Goal: Information Seeking & Learning: Learn about a topic

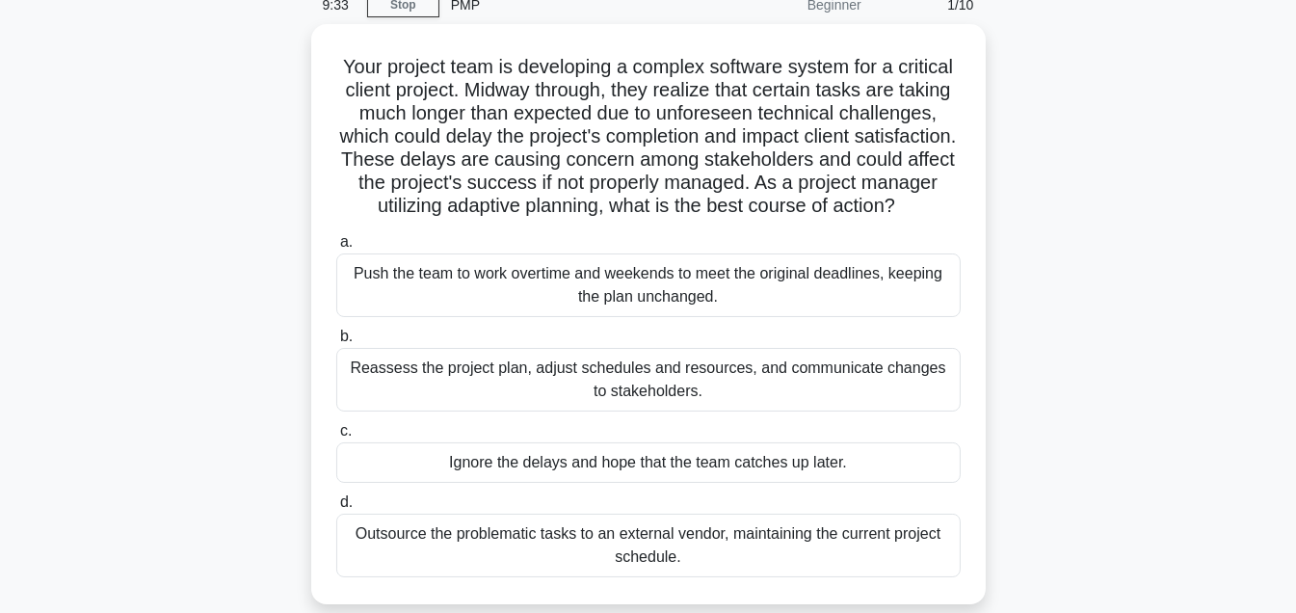
scroll to position [88, 0]
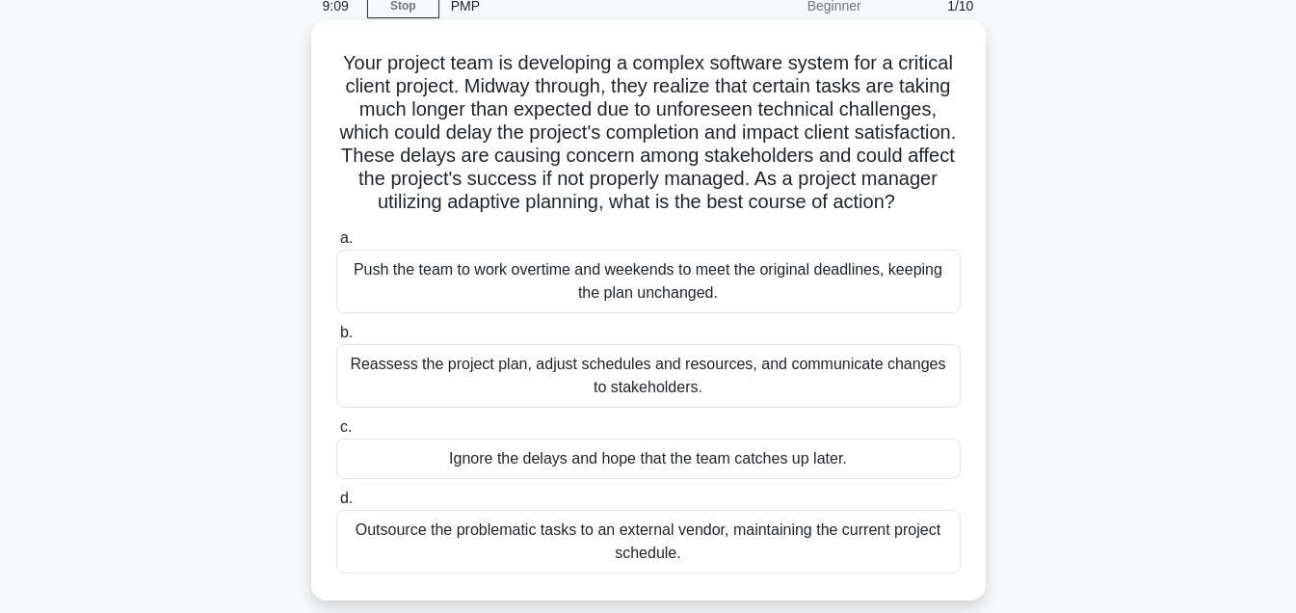
click at [481, 408] on div "Reassess the project plan, adjust schedules and resources, and communicate chan…" at bounding box center [648, 376] width 625 height 64
click at [336, 339] on input "b. Reassess the project plan, adjust schedules and resources, and communicate c…" at bounding box center [336, 333] width 0 height 13
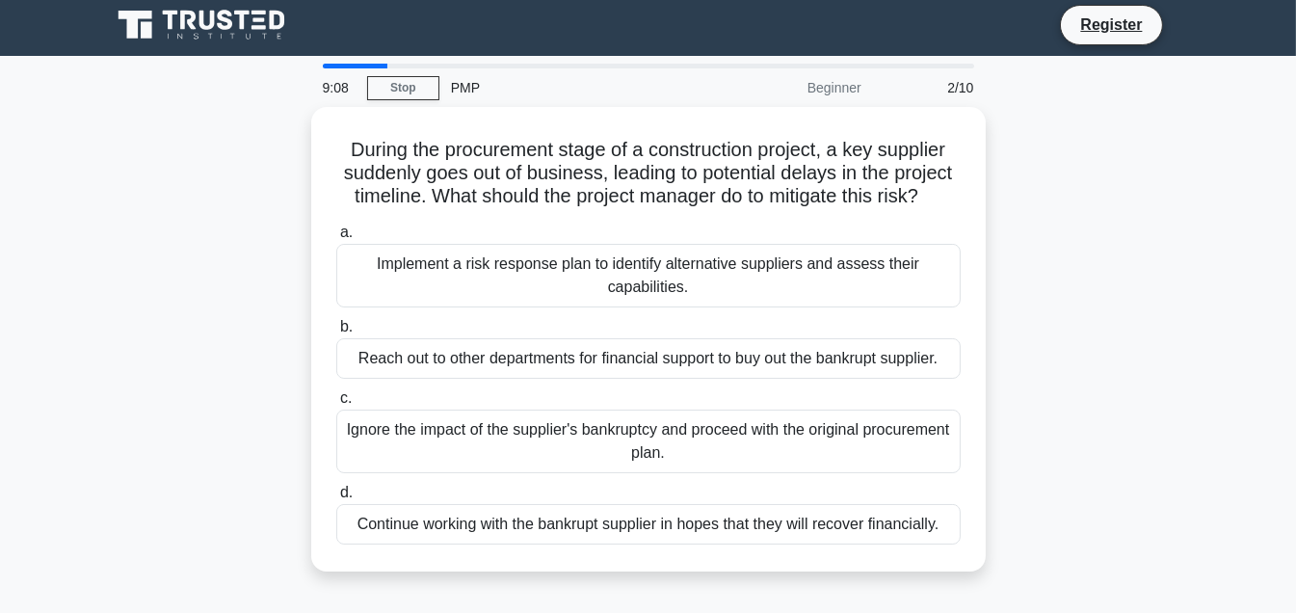
scroll to position [0, 0]
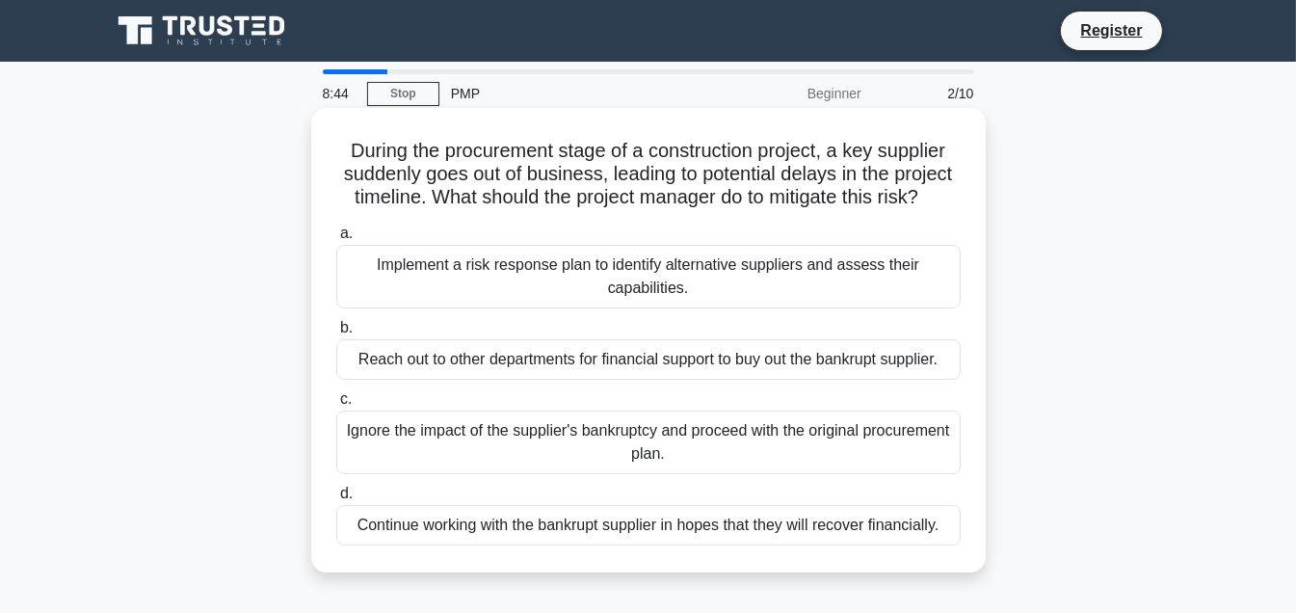
click at [764, 380] on div "Reach out to other departments for financial support to buy out the bankrupt su…" at bounding box center [648, 359] width 625 height 40
click at [336, 334] on input "b. Reach out to other departments for financial support to buy out the bankrupt…" at bounding box center [336, 328] width 0 height 13
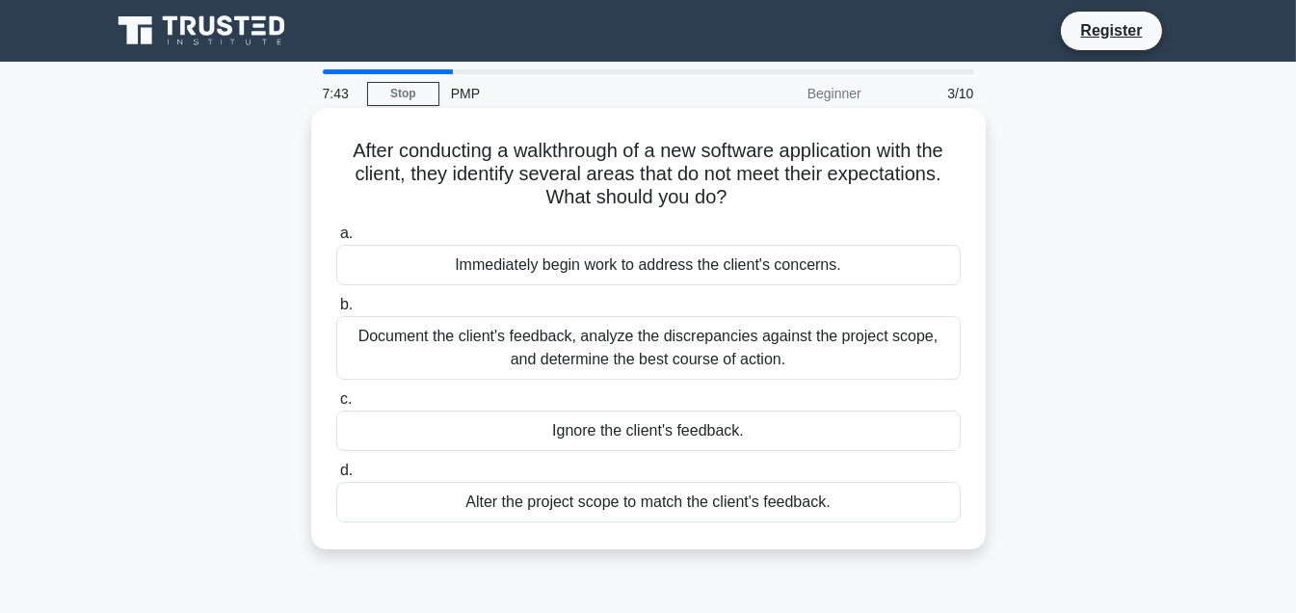
click at [509, 351] on div "Document the client's feedback, analyze the discrepancies against the project s…" at bounding box center [648, 348] width 625 height 64
click at [336, 311] on input "b. Document the client's feedback, analyze the discrepancies against the projec…" at bounding box center [336, 305] width 0 height 13
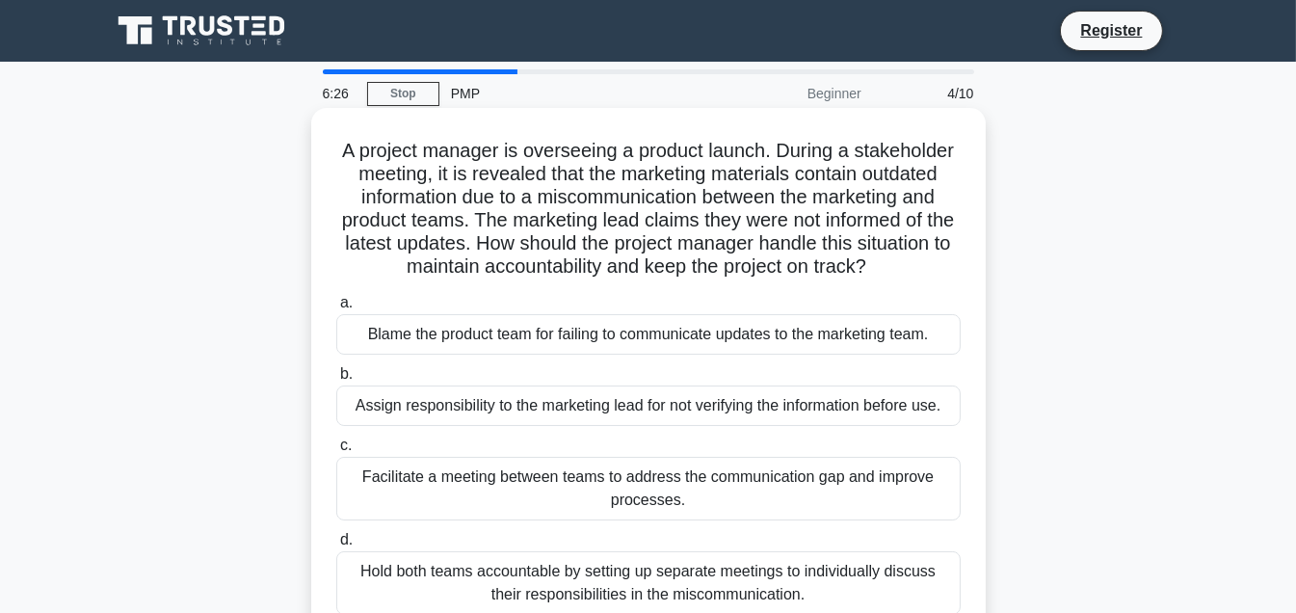
click at [555, 497] on div "Facilitate a meeting between teams to address the communication gap and improve…" at bounding box center [648, 489] width 625 height 64
click at [336, 452] on input "c. Facilitate a meeting between teams to address the communication gap and impr…" at bounding box center [336, 446] width 0 height 13
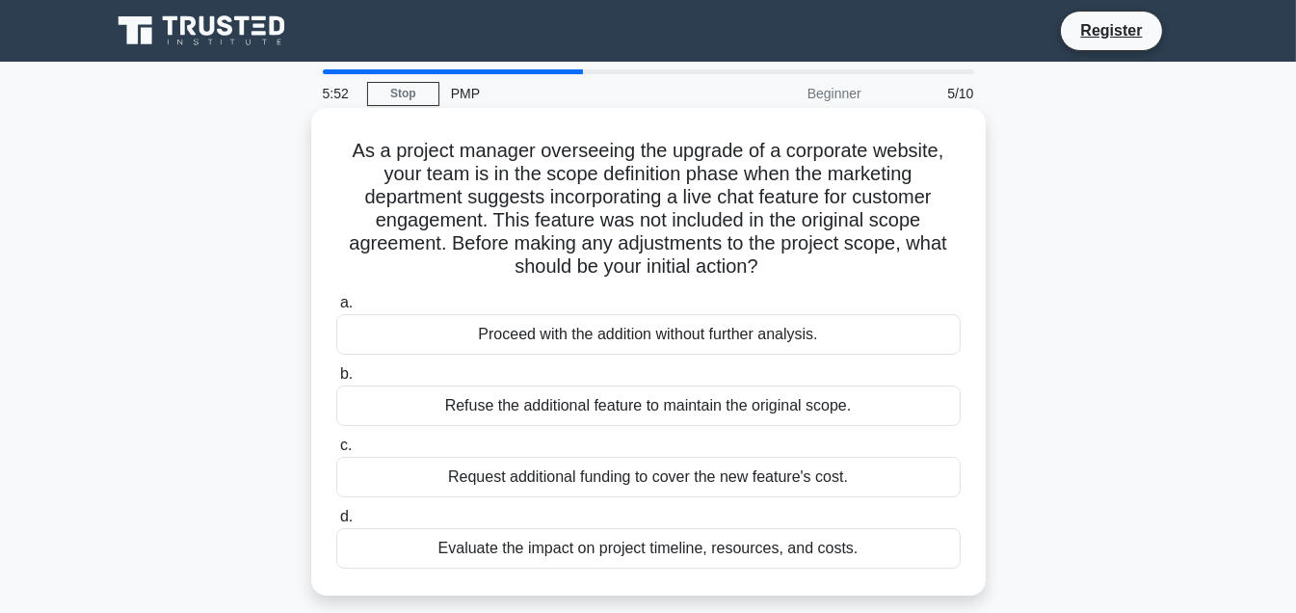
click at [497, 565] on div "Evaluate the impact on project timeline, resources, and costs." at bounding box center [648, 548] width 625 height 40
click at [336, 523] on input "d. Evaluate the impact on project timeline, resources, and costs." at bounding box center [336, 517] width 0 height 13
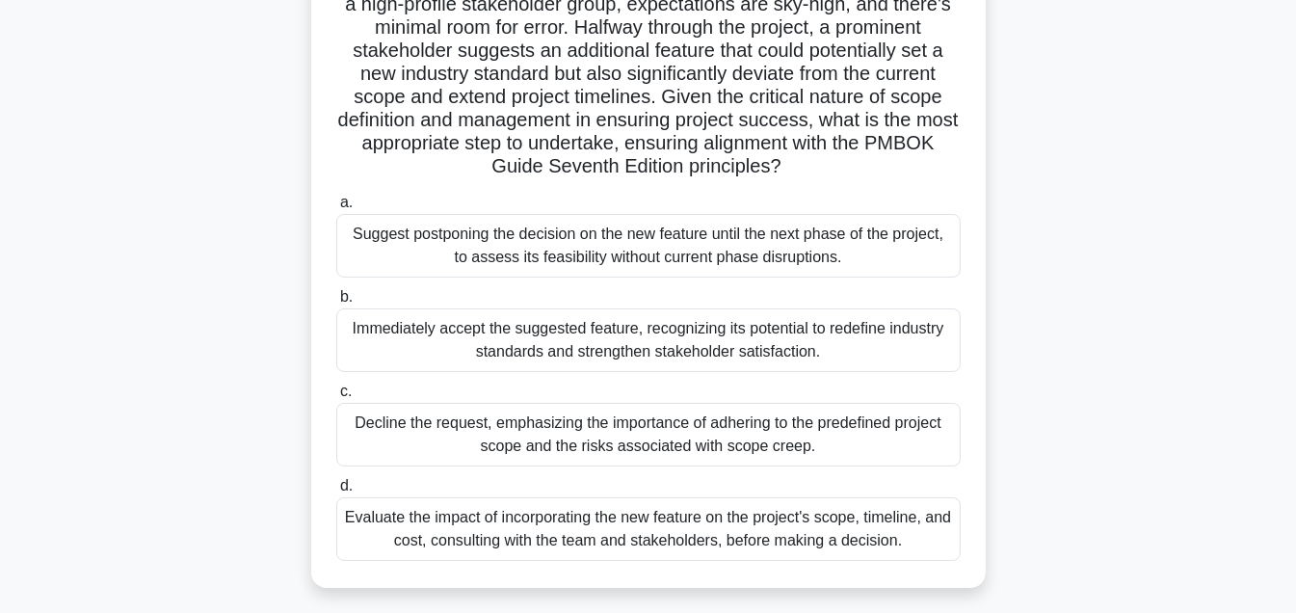
scroll to position [274, 0]
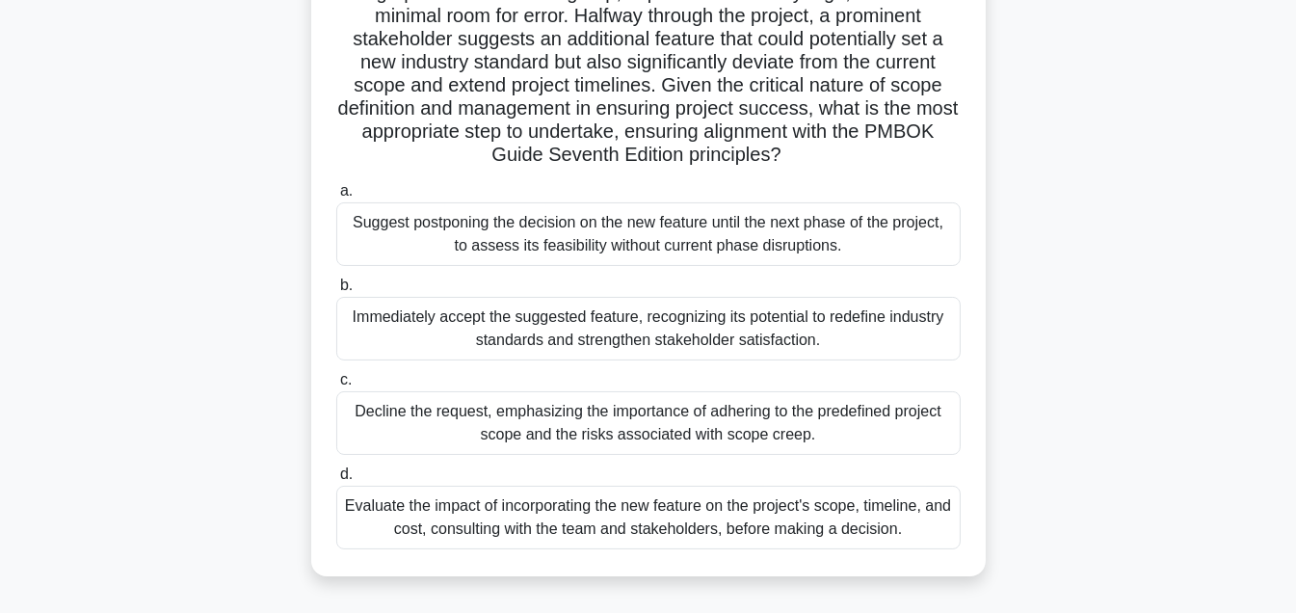
click at [550, 531] on div "Evaluate the impact of incorporating the new feature on the project's scope, ti…" at bounding box center [648, 518] width 625 height 64
click at [336, 481] on input "d. Evaluate the impact of incorporating the new feature on the project's scope,…" at bounding box center [336, 474] width 0 height 13
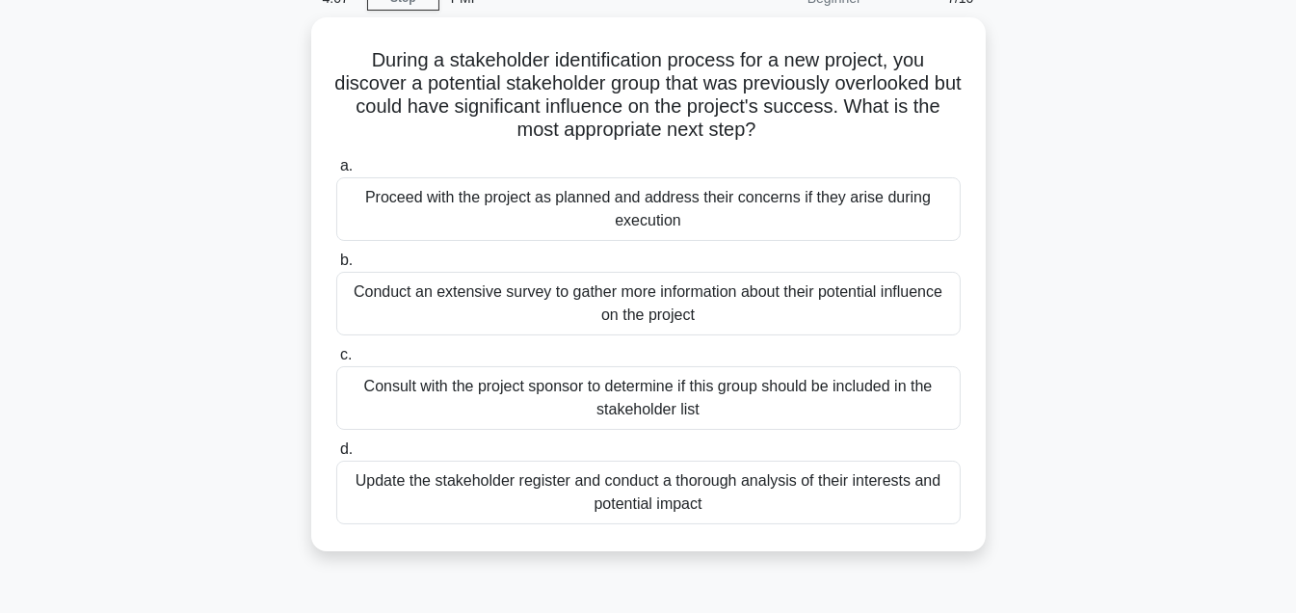
scroll to position [95, 0]
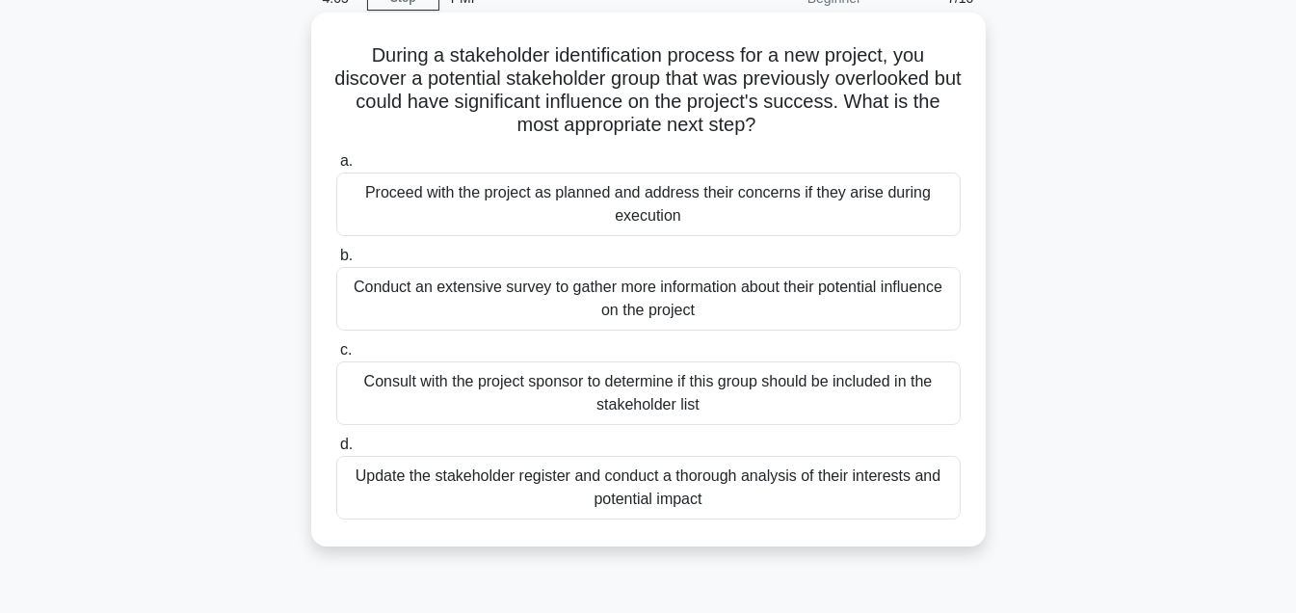
click at [624, 503] on div "Update the stakeholder register and conduct a thorough analysis of their intere…" at bounding box center [648, 488] width 625 height 64
click at [336, 451] on input "d. Update the stakeholder register and conduct a thorough analysis of their int…" at bounding box center [336, 445] width 0 height 13
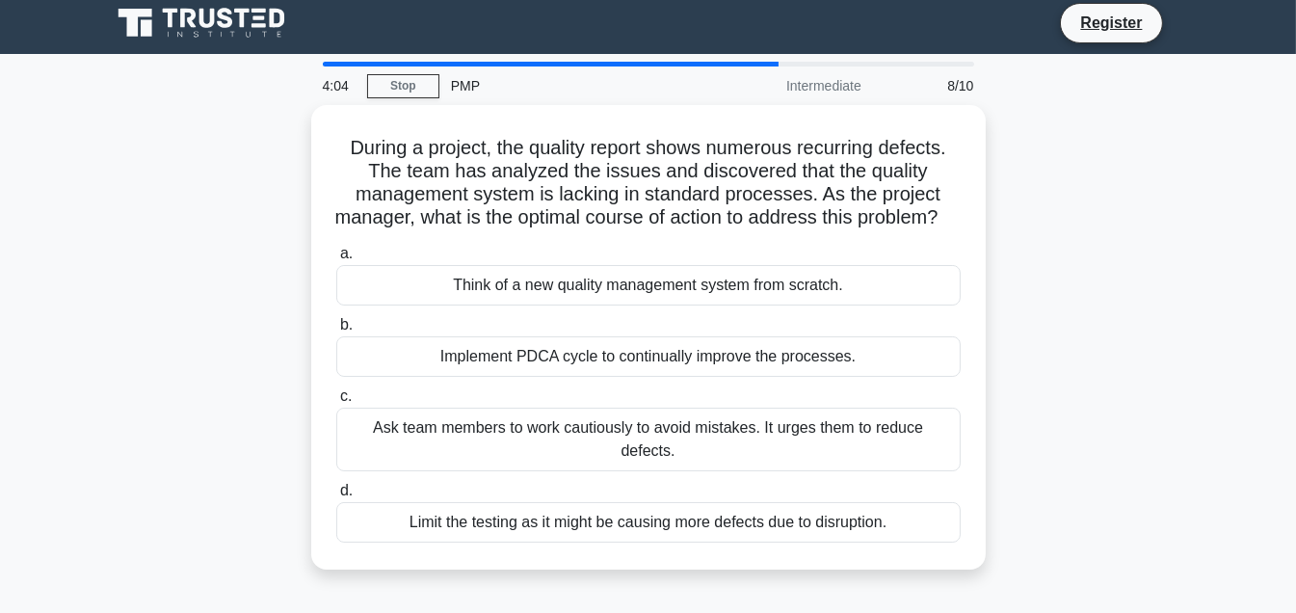
scroll to position [0, 0]
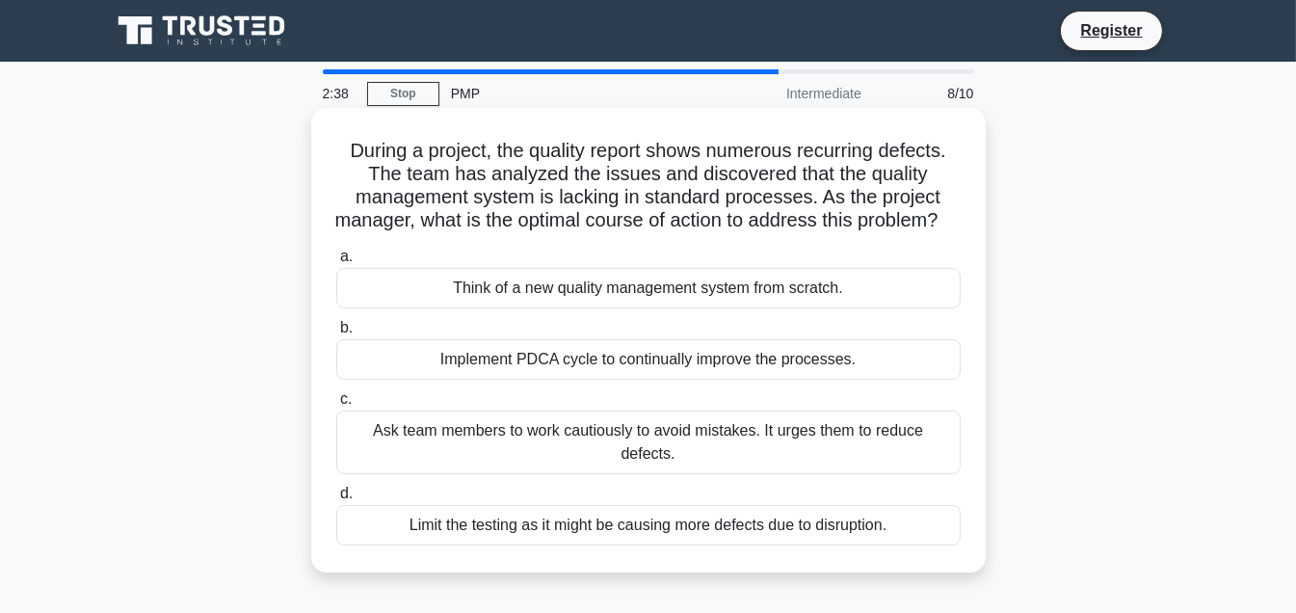
click at [659, 380] on div "Implement PDCA cycle to continually improve the processes." at bounding box center [648, 359] width 625 height 40
click at [336, 334] on input "b. Implement PDCA cycle to continually improve the processes." at bounding box center [336, 328] width 0 height 13
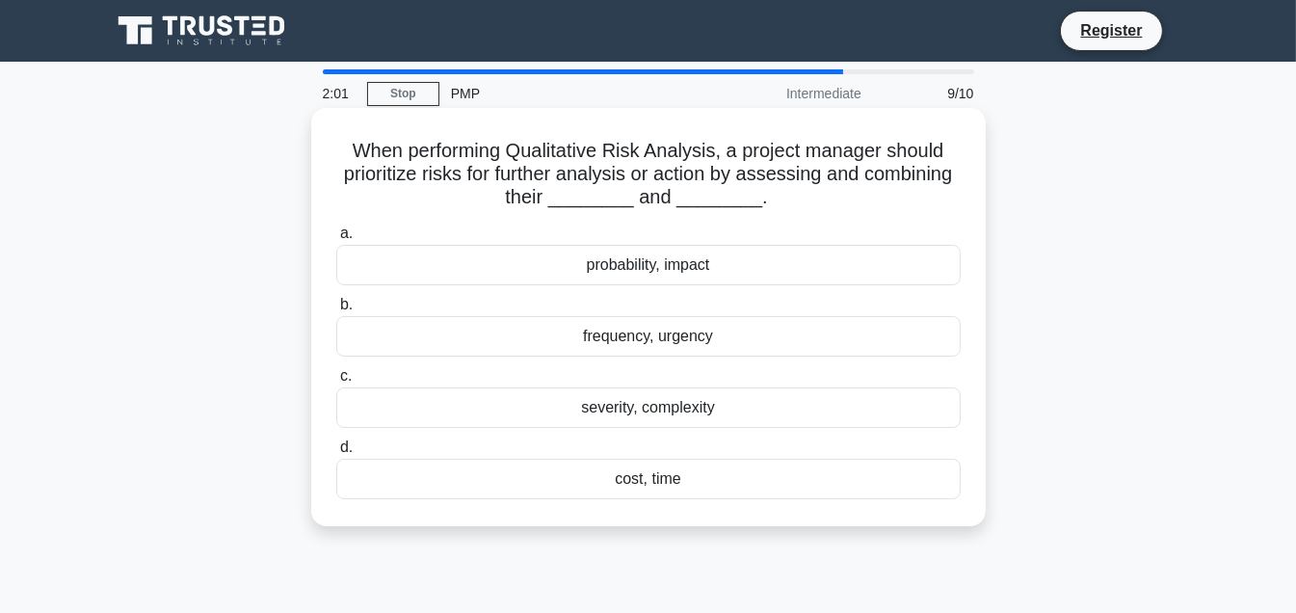
click at [637, 328] on div "frequency, urgency" at bounding box center [648, 336] width 625 height 40
click at [336, 311] on input "b. frequency, urgency" at bounding box center [336, 305] width 0 height 13
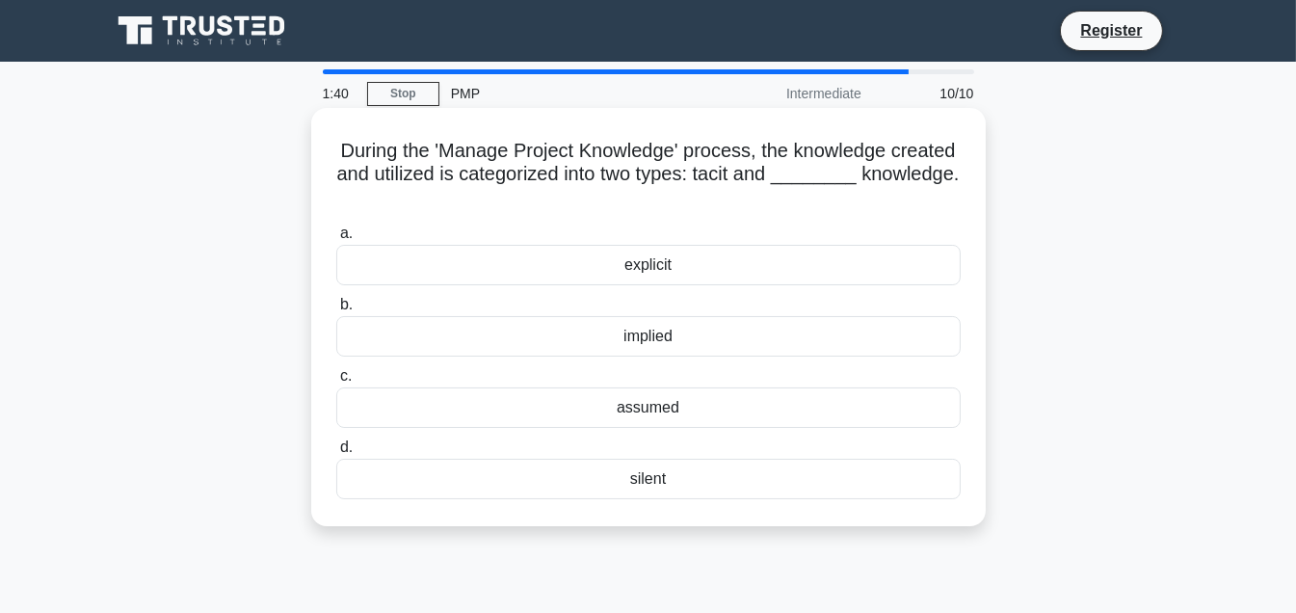
click at [635, 280] on div "explicit" at bounding box center [648, 265] width 625 height 40
click at [336, 240] on input "a. explicit" at bounding box center [336, 233] width 0 height 13
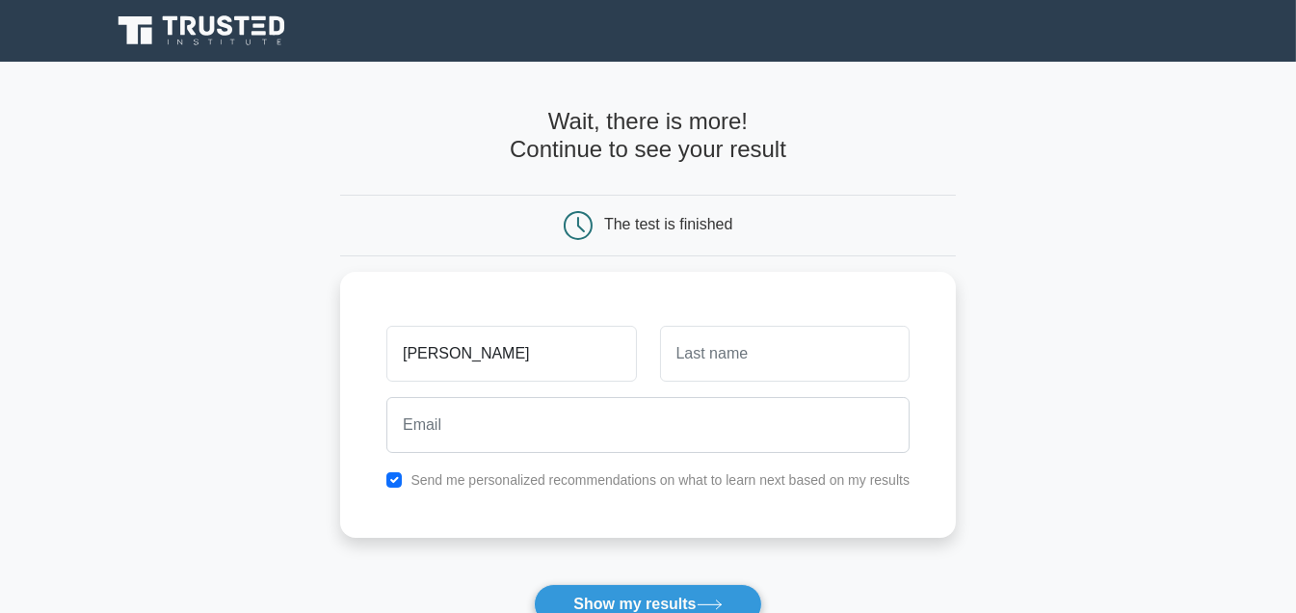
type input "[PERSON_NAME]"
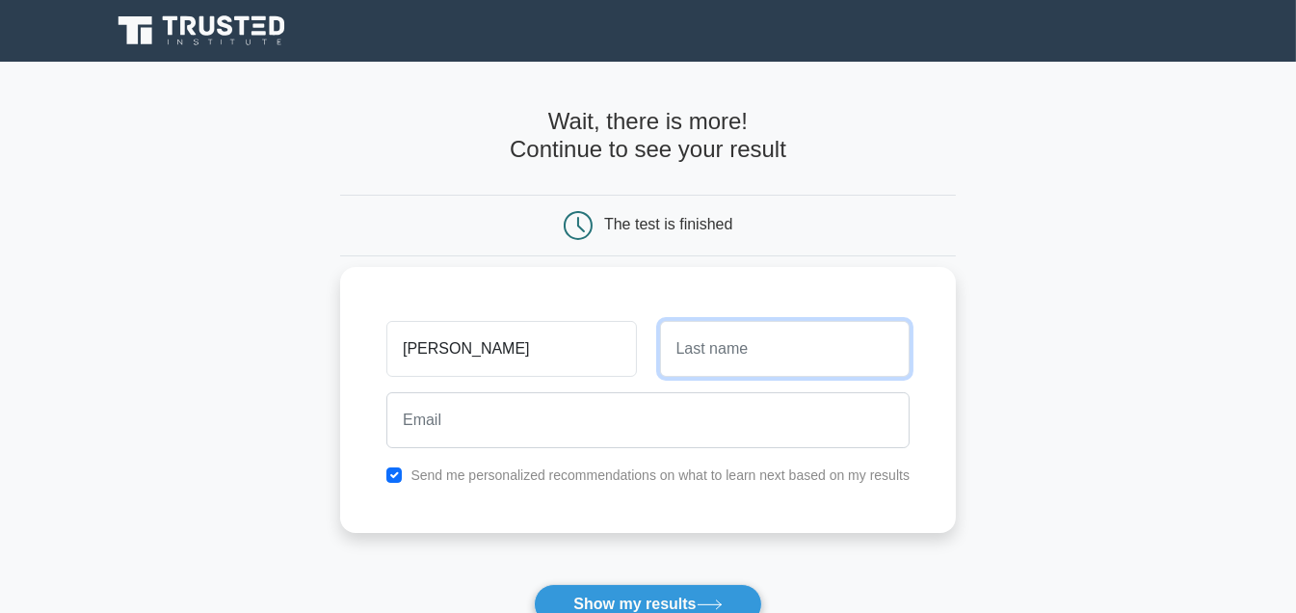
click at [710, 345] on input "text" at bounding box center [785, 349] width 250 height 56
type input "y"
type input "Yamo"
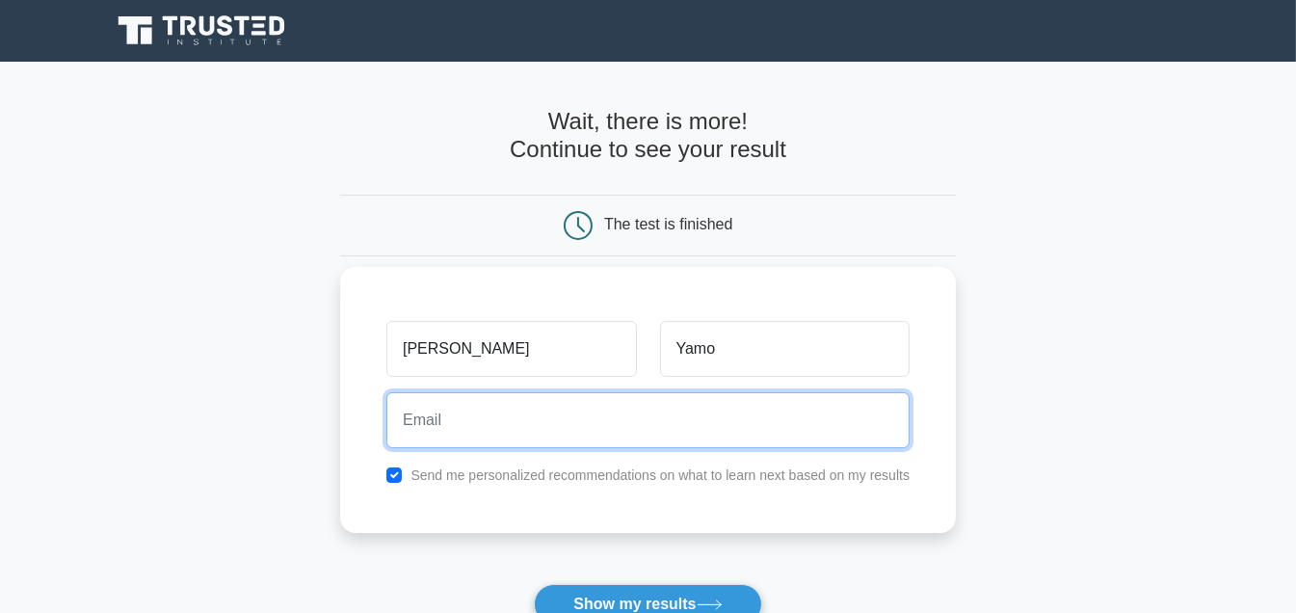
click at [464, 422] on input "email" at bounding box center [648, 420] width 523 height 56
type input "lilianyamo@gmail.com"
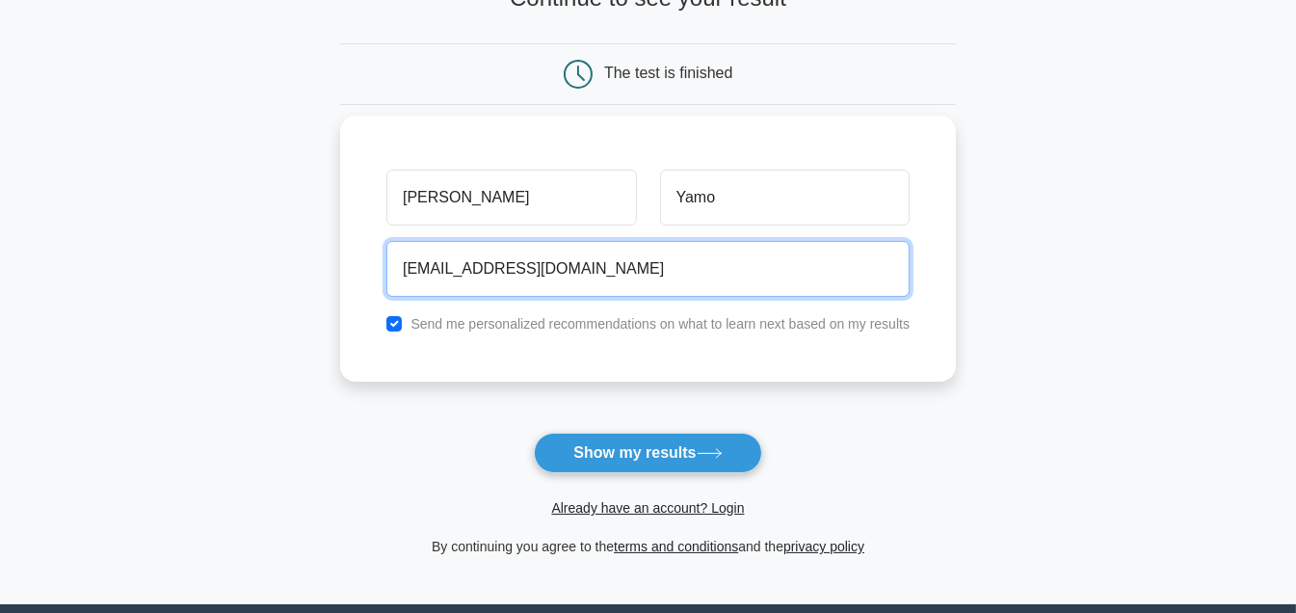
scroll to position [154, 0]
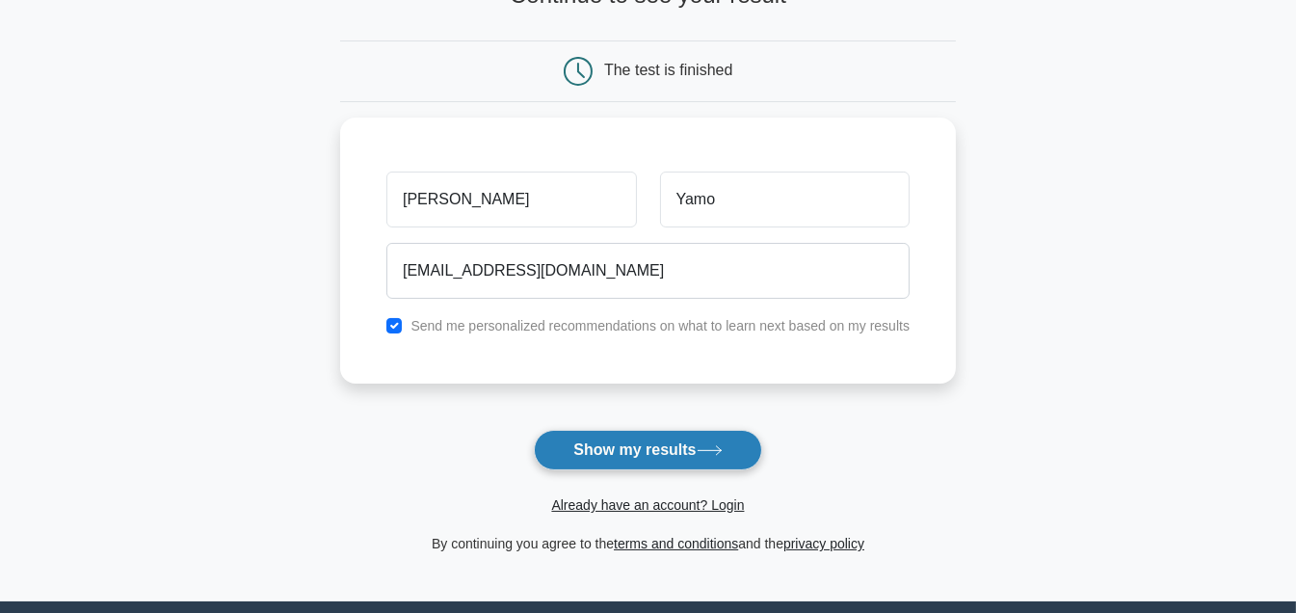
click at [607, 448] on button "Show my results" at bounding box center [647, 450] width 227 height 40
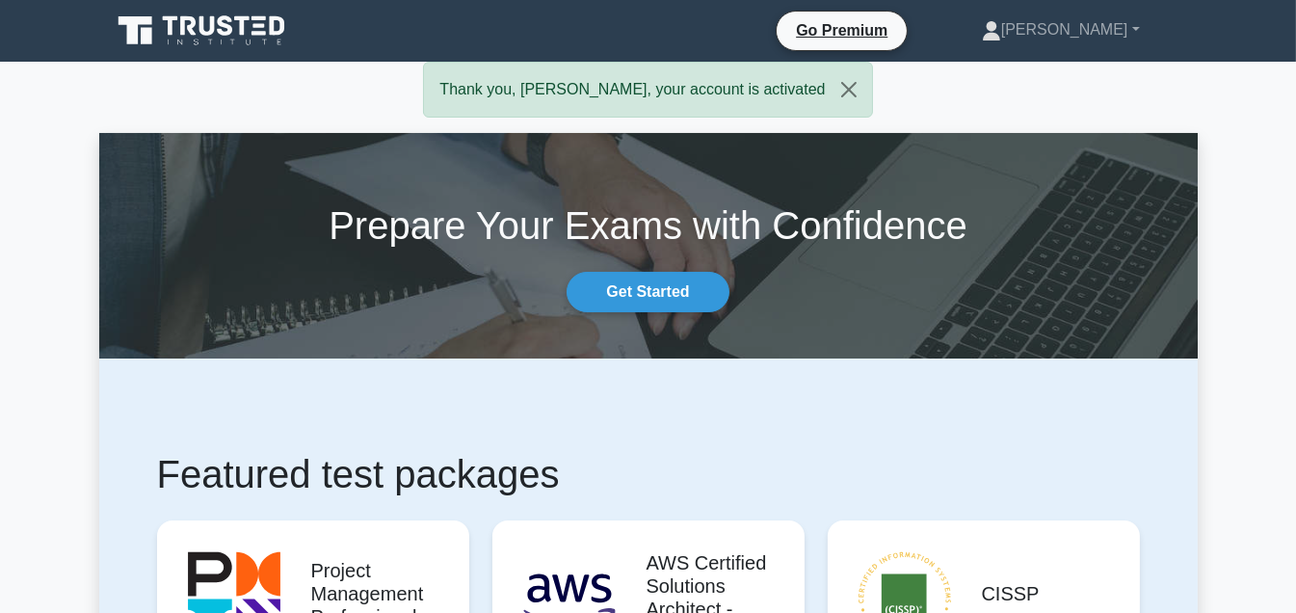
click at [537, 93] on div "Thank you, Lilian, your account is activated" at bounding box center [647, 90] width 449 height 56
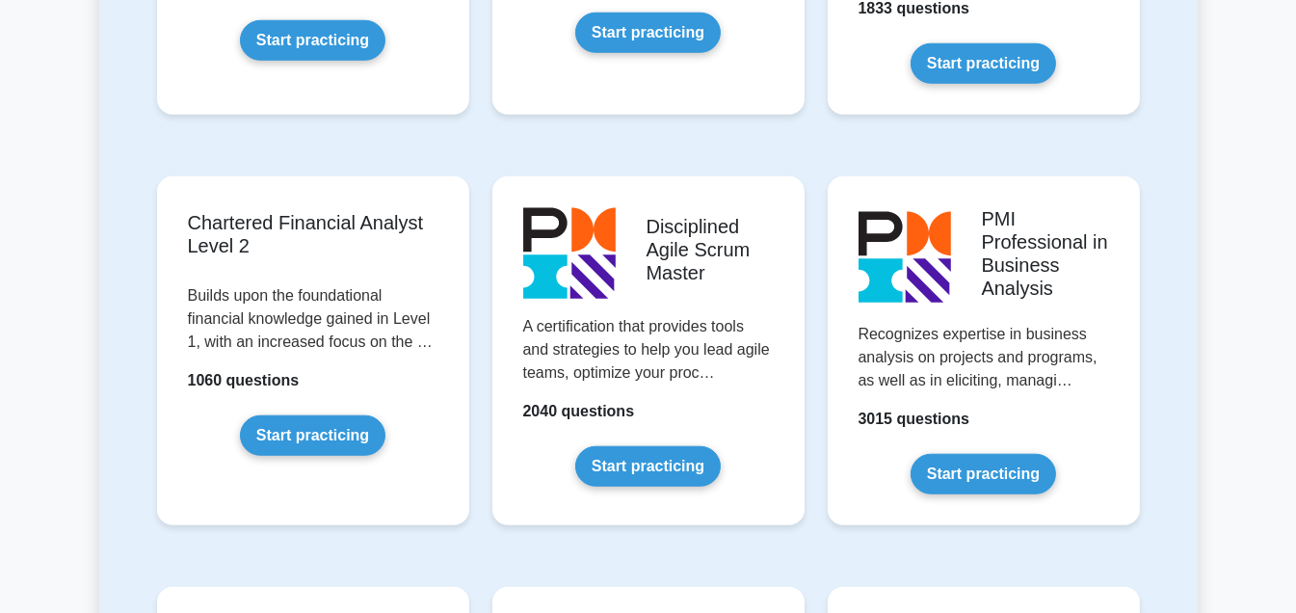
scroll to position [2397, 0]
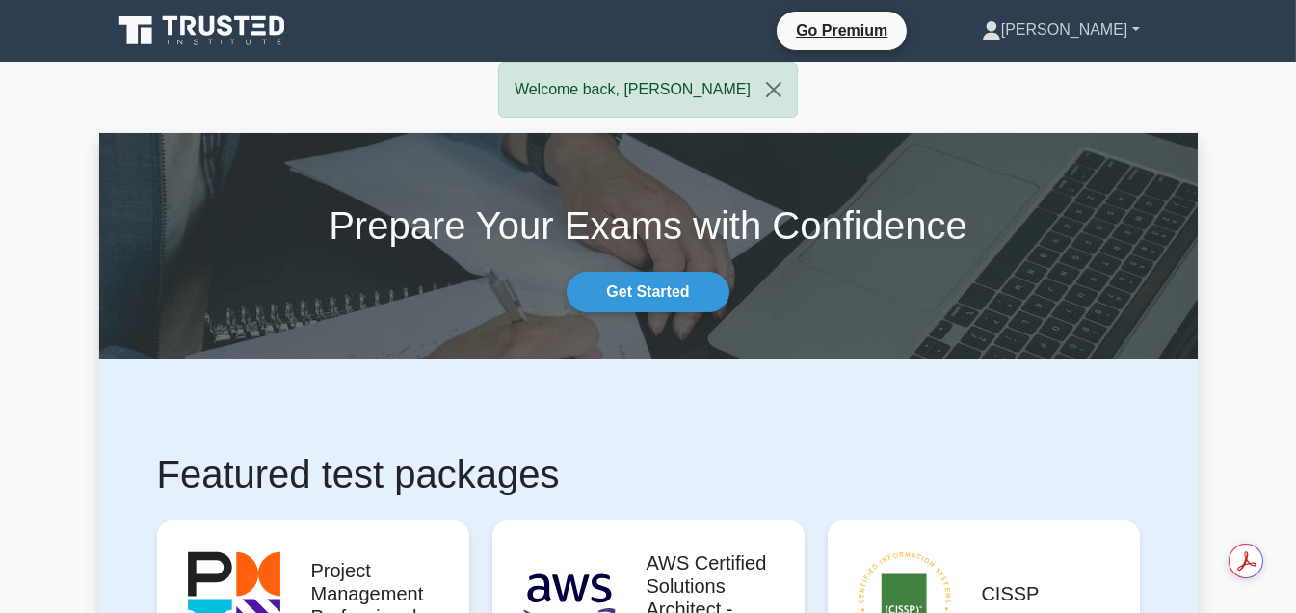
click at [1108, 34] on link "[PERSON_NAME]" at bounding box center [1061, 30] width 251 height 39
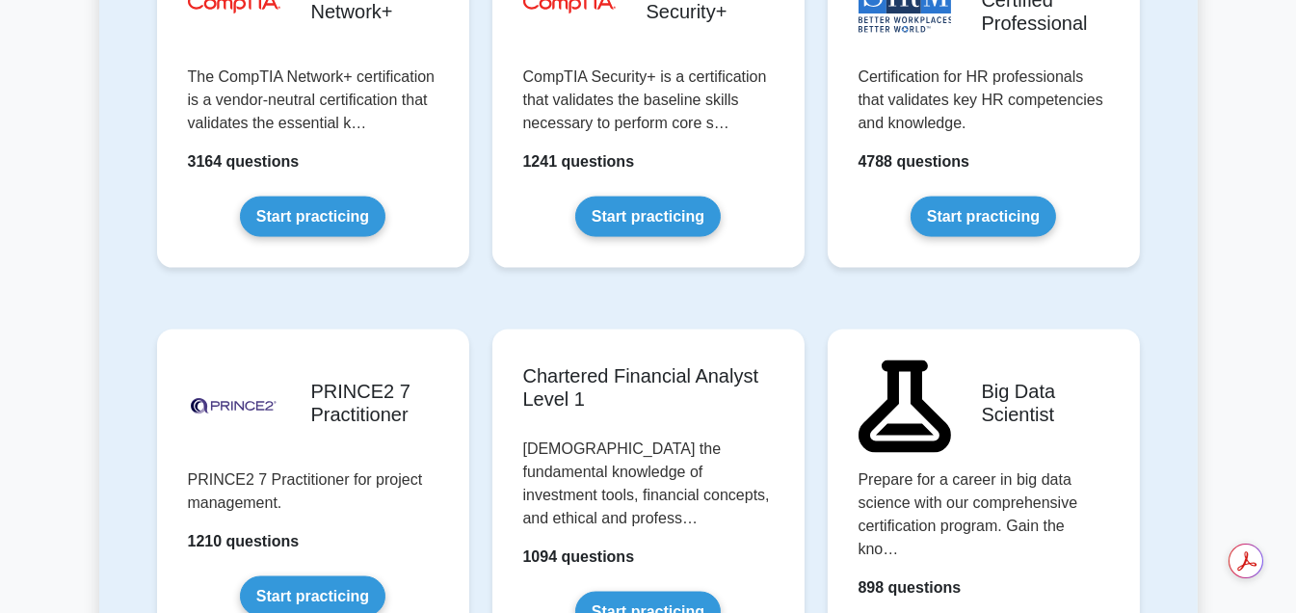
scroll to position [3988, 0]
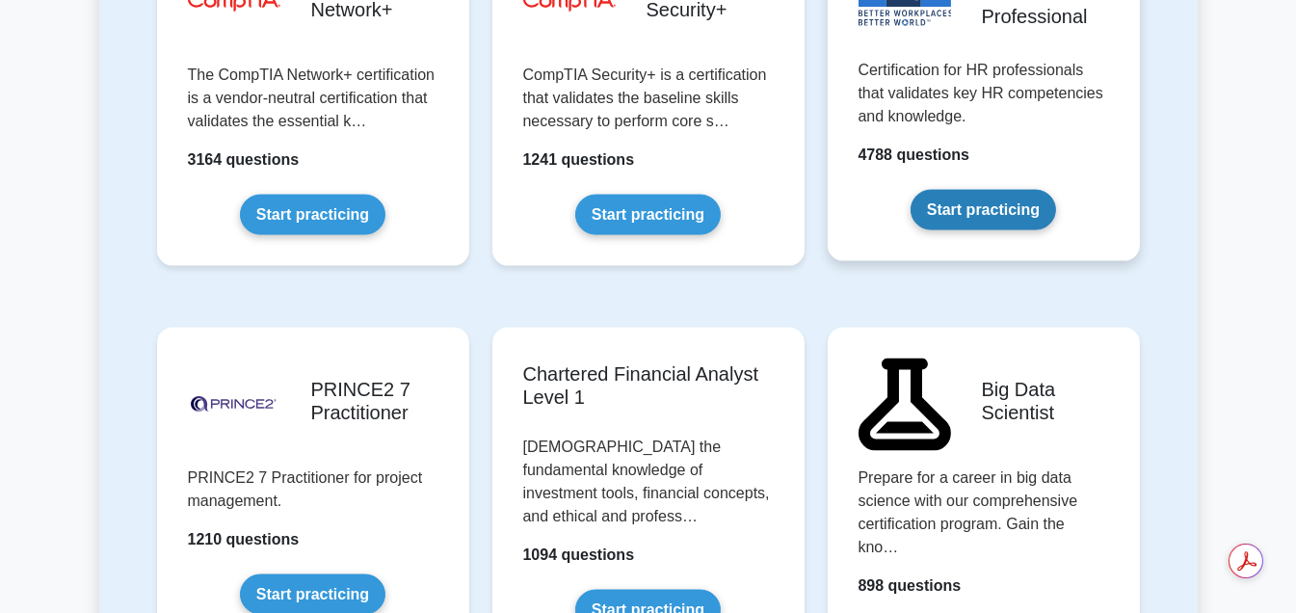
click at [966, 190] on link "Start practicing" at bounding box center [984, 210] width 146 height 40
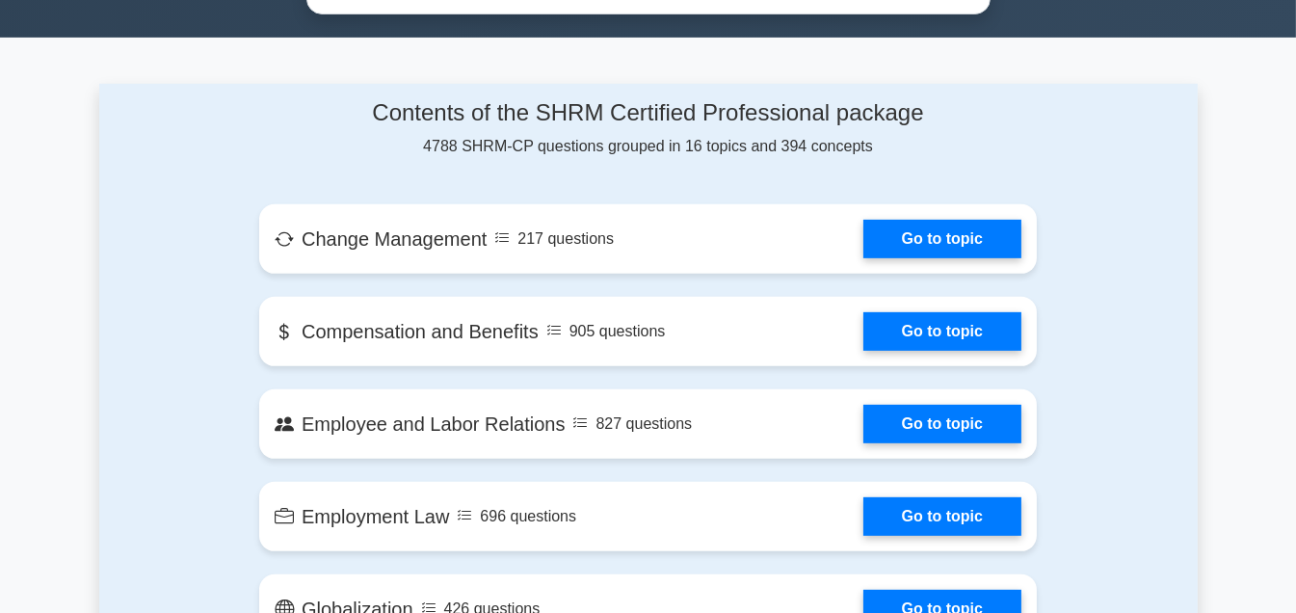
scroll to position [1183, 0]
